Goal: Task Accomplishment & Management: Manage account settings

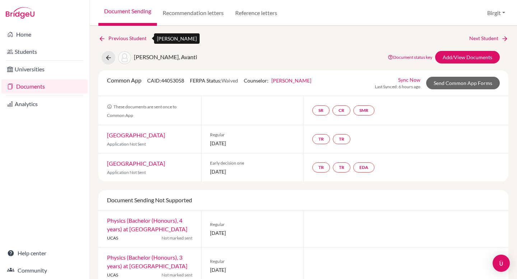
click at [131, 39] on link "Previous Student" at bounding box center [125, 38] width 54 height 8
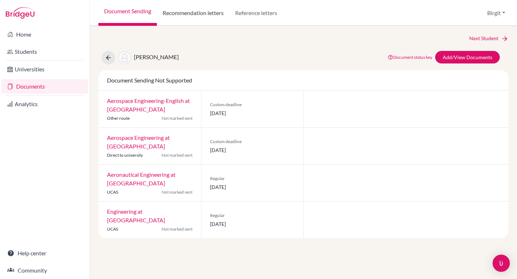
click at [180, 16] on link "Recommendation letters" at bounding box center [193, 13] width 73 height 26
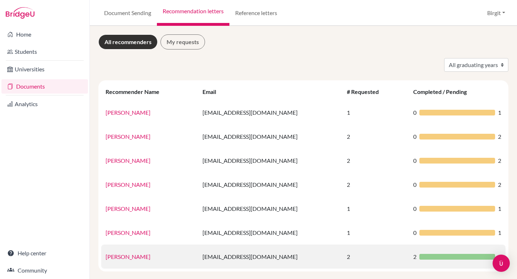
click at [269, 254] on td "[EMAIL_ADDRESS][DOMAIN_NAME]" at bounding box center [270, 257] width 144 height 24
click at [124, 256] on link "[PERSON_NAME]" at bounding box center [128, 257] width 45 height 7
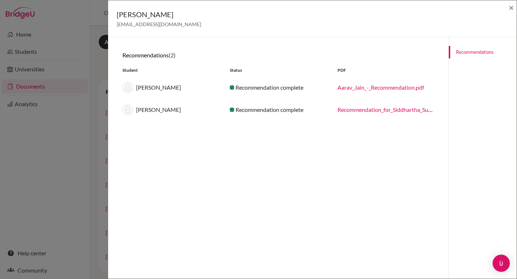
click at [358, 87] on link "Aarav_Jain_-_Recommendation.pdf" at bounding box center [381, 87] width 87 height 7
click at [512, 8] on span "×" at bounding box center [511, 7] width 5 height 10
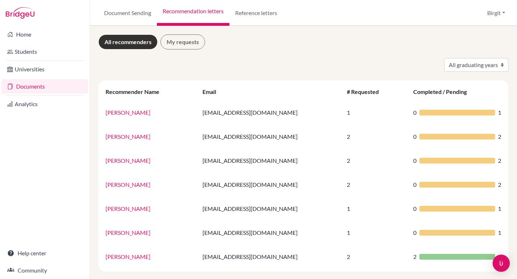
click at [32, 84] on link "Documents" at bounding box center [44, 86] width 87 height 14
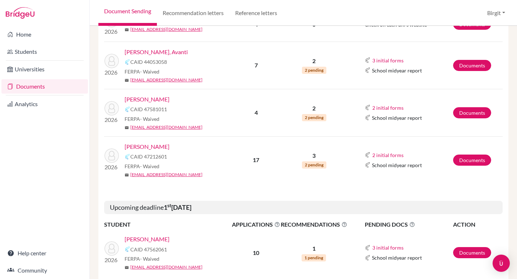
scroll to position [214, 0]
